Goal: Transaction & Acquisition: Book appointment/travel/reservation

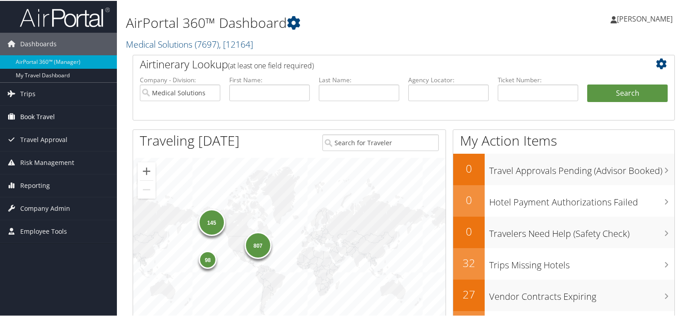
click at [40, 115] on span "Book Travel" at bounding box center [37, 116] width 35 height 22
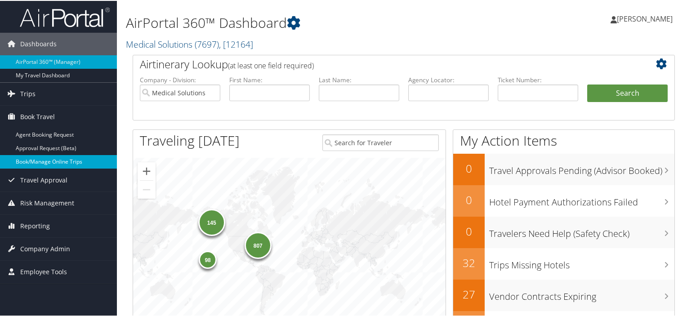
click at [45, 164] on link "Book/Manage Online Trips" at bounding box center [58, 160] width 117 height 13
